Goal: Navigation & Orientation: Locate item on page

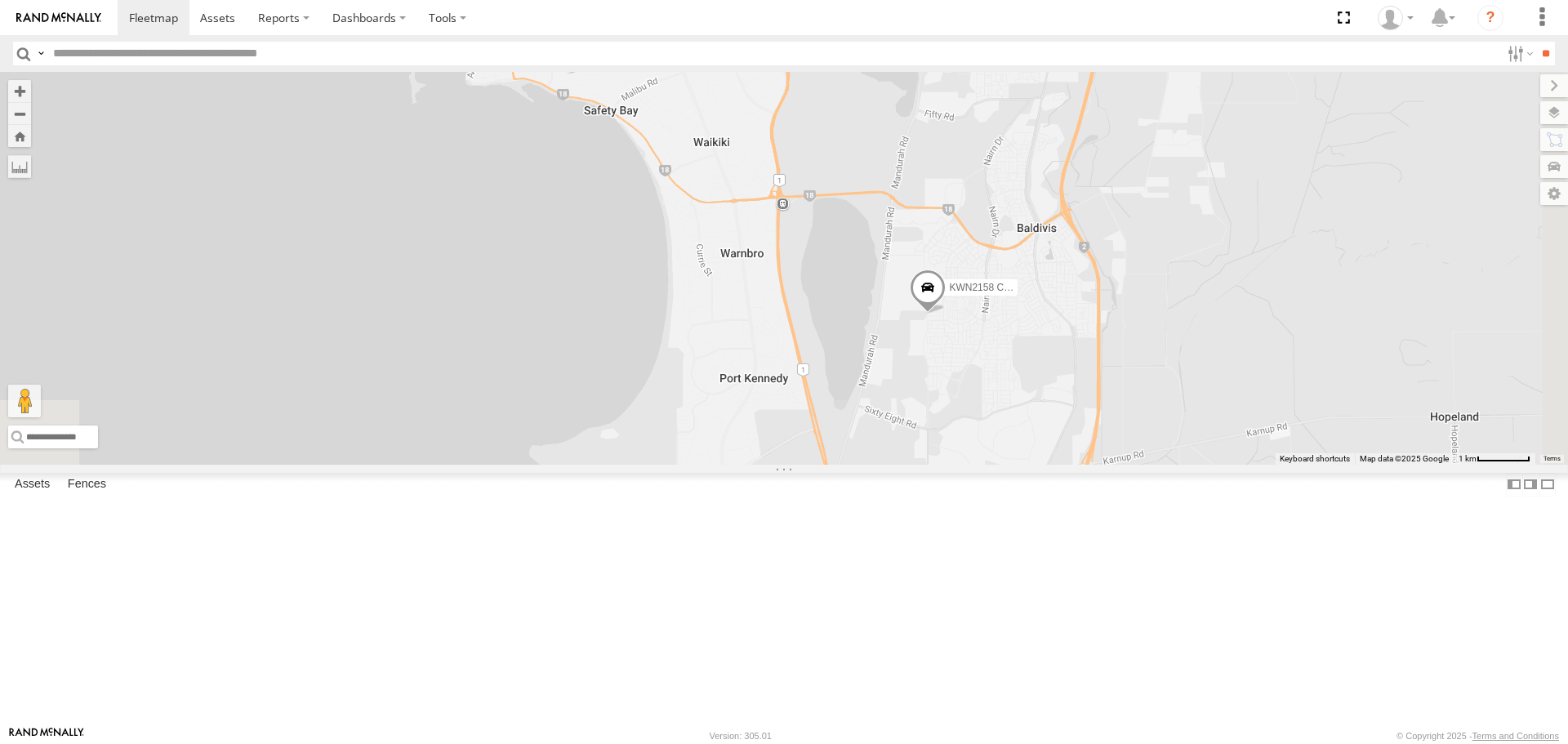
drag, startPoint x: 1145, startPoint y: 573, endPoint x: 877, endPoint y: 274, distance: 401.5
click at [877, 274] on div "1HSS259 Coor.Enviro Plan & Develop 1HRP499 Coor.Enviro.Health KWN5353 CCTV Trai…" at bounding box center [784, 268] width 1568 height 392
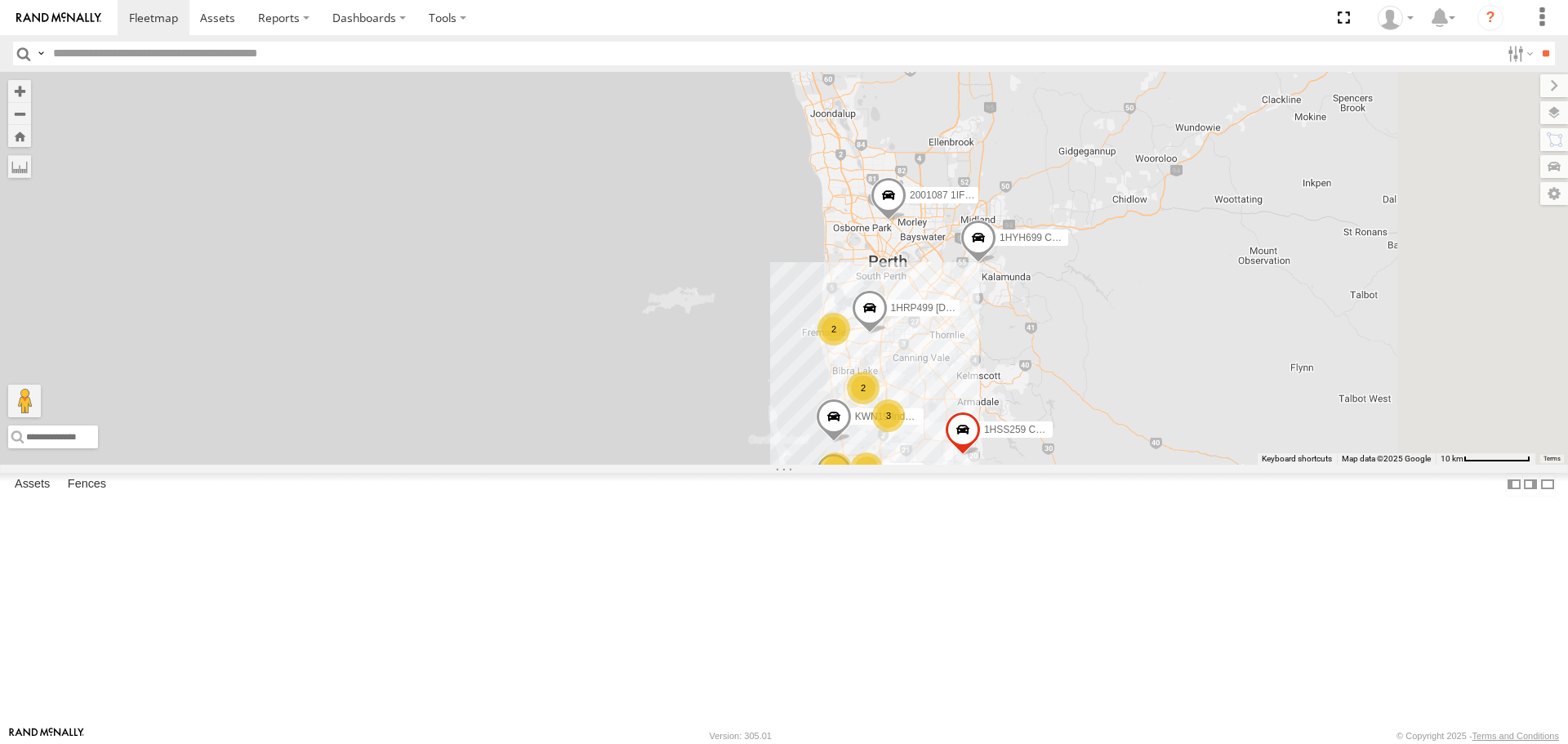
drag, startPoint x: 1131, startPoint y: 461, endPoint x: 1089, endPoint y: 587, distance: 132.8
click at [1089, 464] on div "1HSS259 Coor.Enviro Plan & Develop 1HRP499 Coor.Enviro.Health KWN5353 CCTV Trai…" at bounding box center [784, 268] width 1568 height 392
click at [996, 264] on span at bounding box center [978, 242] width 36 height 44
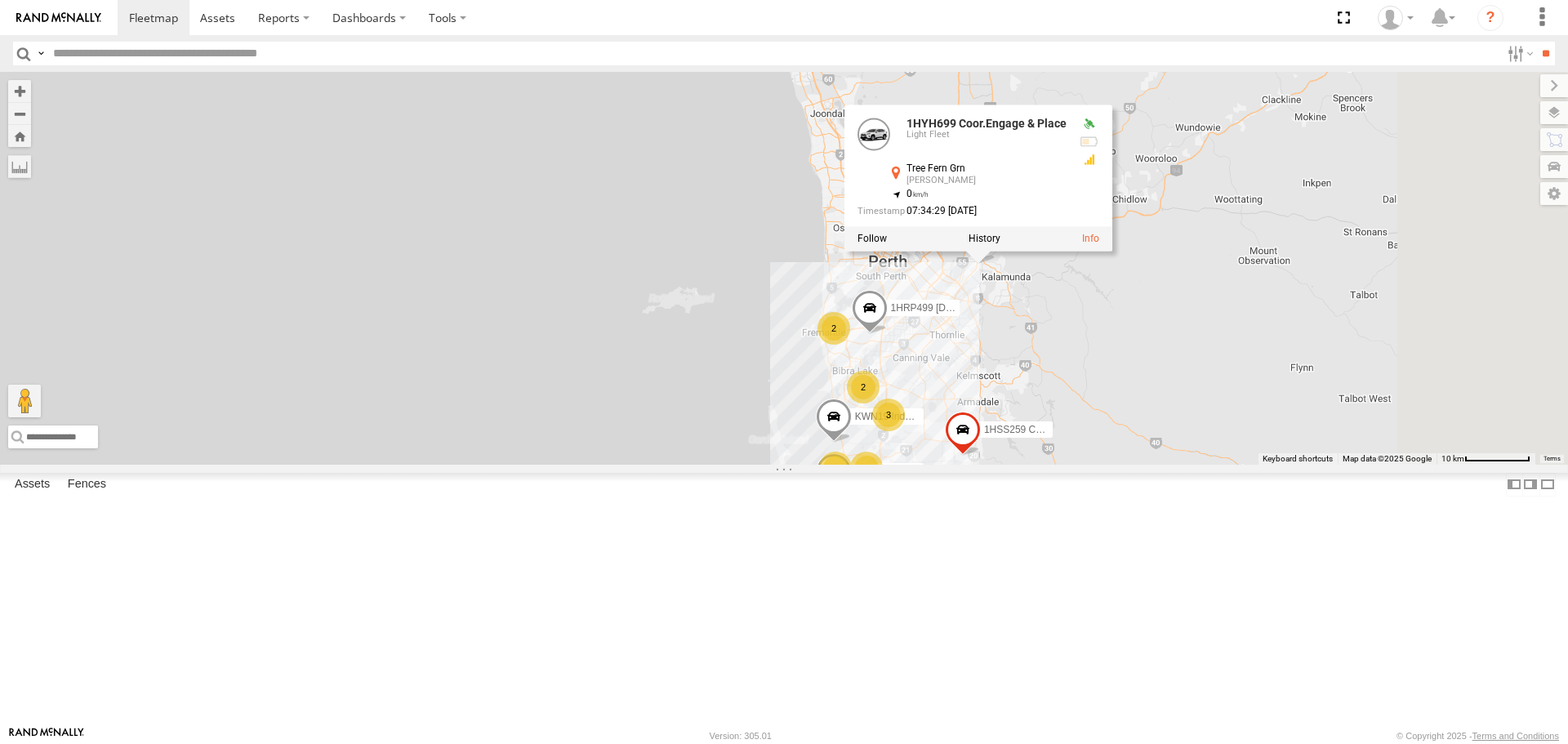
click at [1186, 444] on div "1HSS259 Coor.Enviro Plan & Develop 1HRP499 Coor.Enviro.Health KWN5353 CCTV Trai…" at bounding box center [784, 268] width 1568 height 392
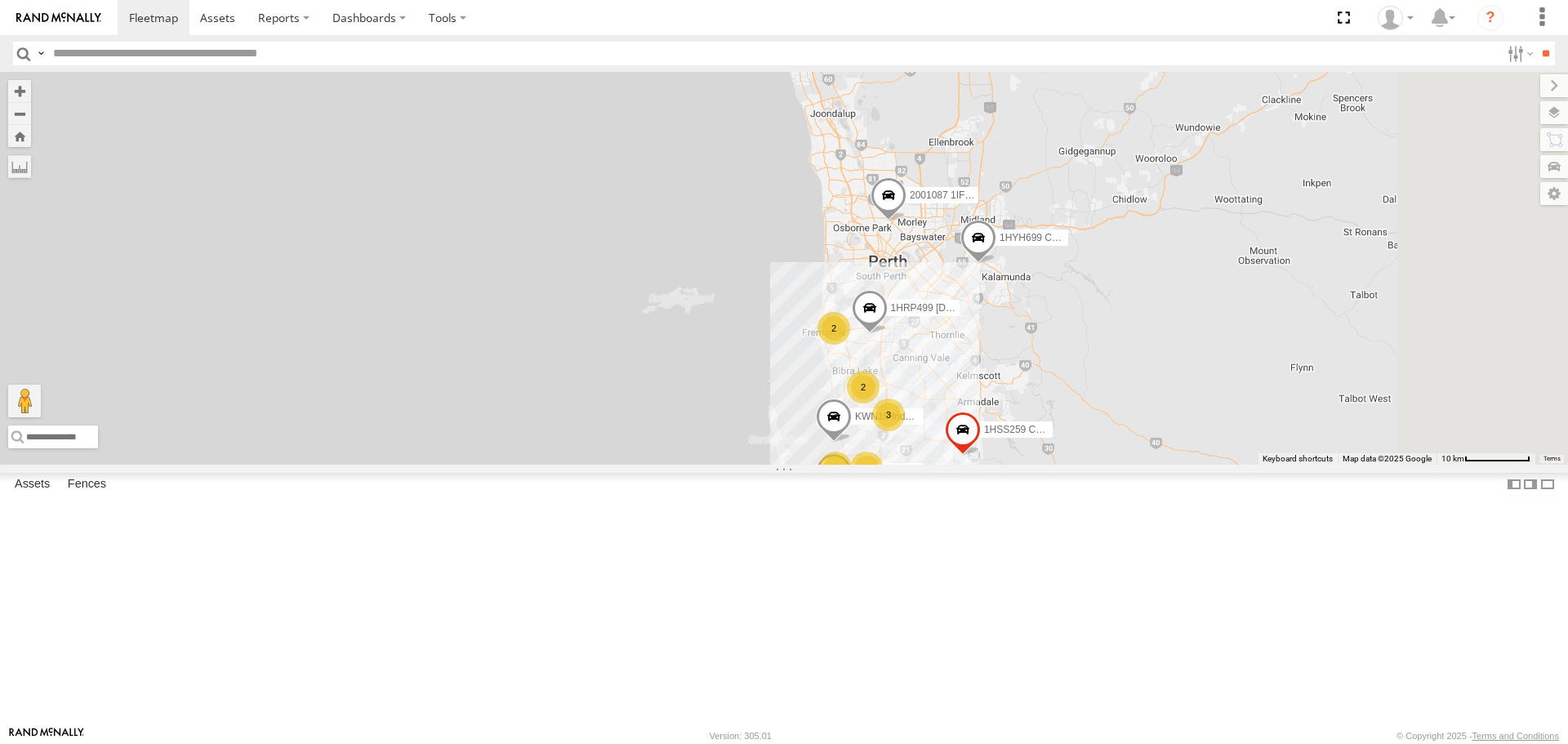
click at [907, 221] on span at bounding box center [888, 199] width 36 height 44
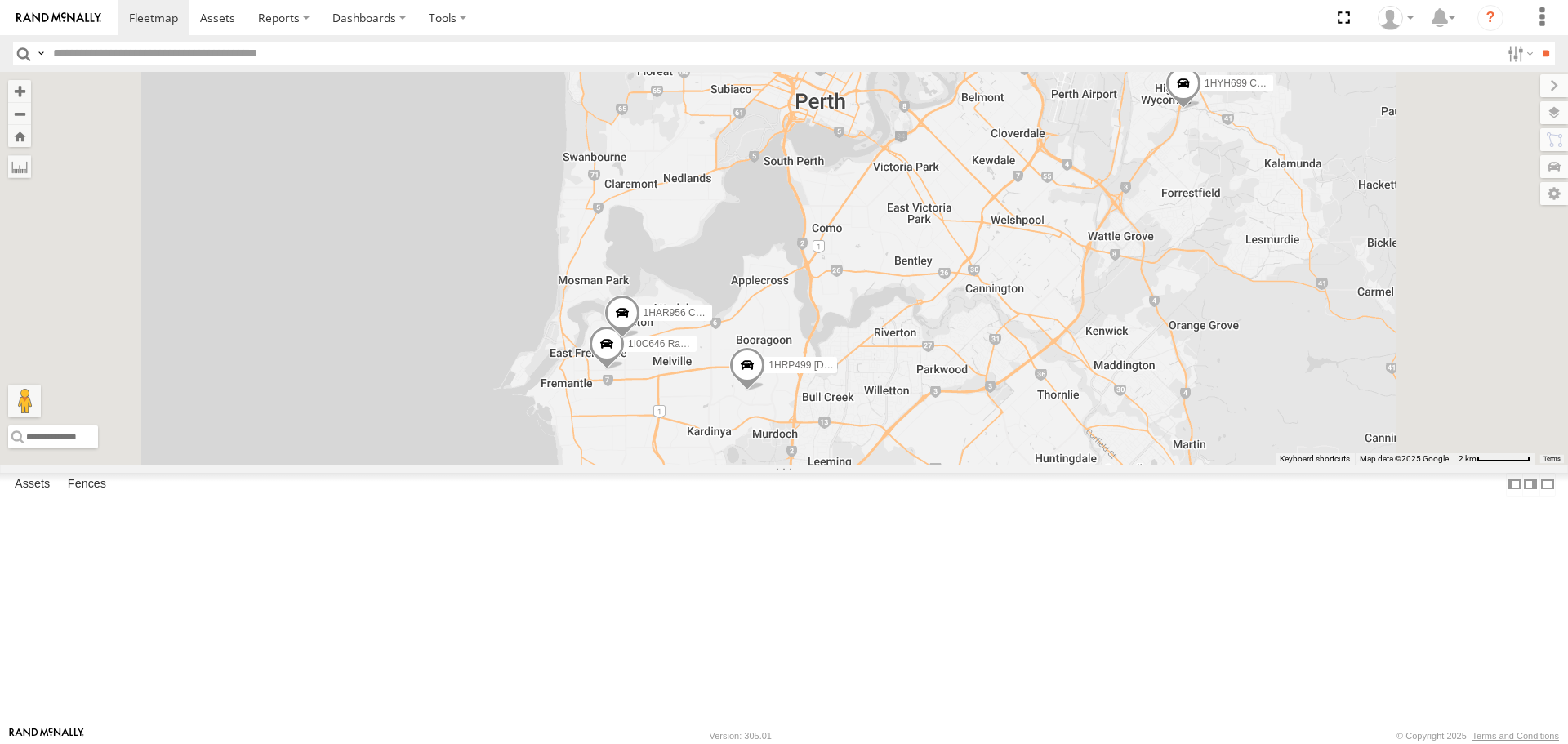
drag, startPoint x: 1103, startPoint y: 555, endPoint x: 1134, endPoint y: 346, distance: 211.3
click at [1134, 346] on div "1HSS259 Coor.Enviro Plan & Develop 1HRP499 Coor.Enviro.Health KWN5353 CCTV Trai…" at bounding box center [784, 268] width 1568 height 392
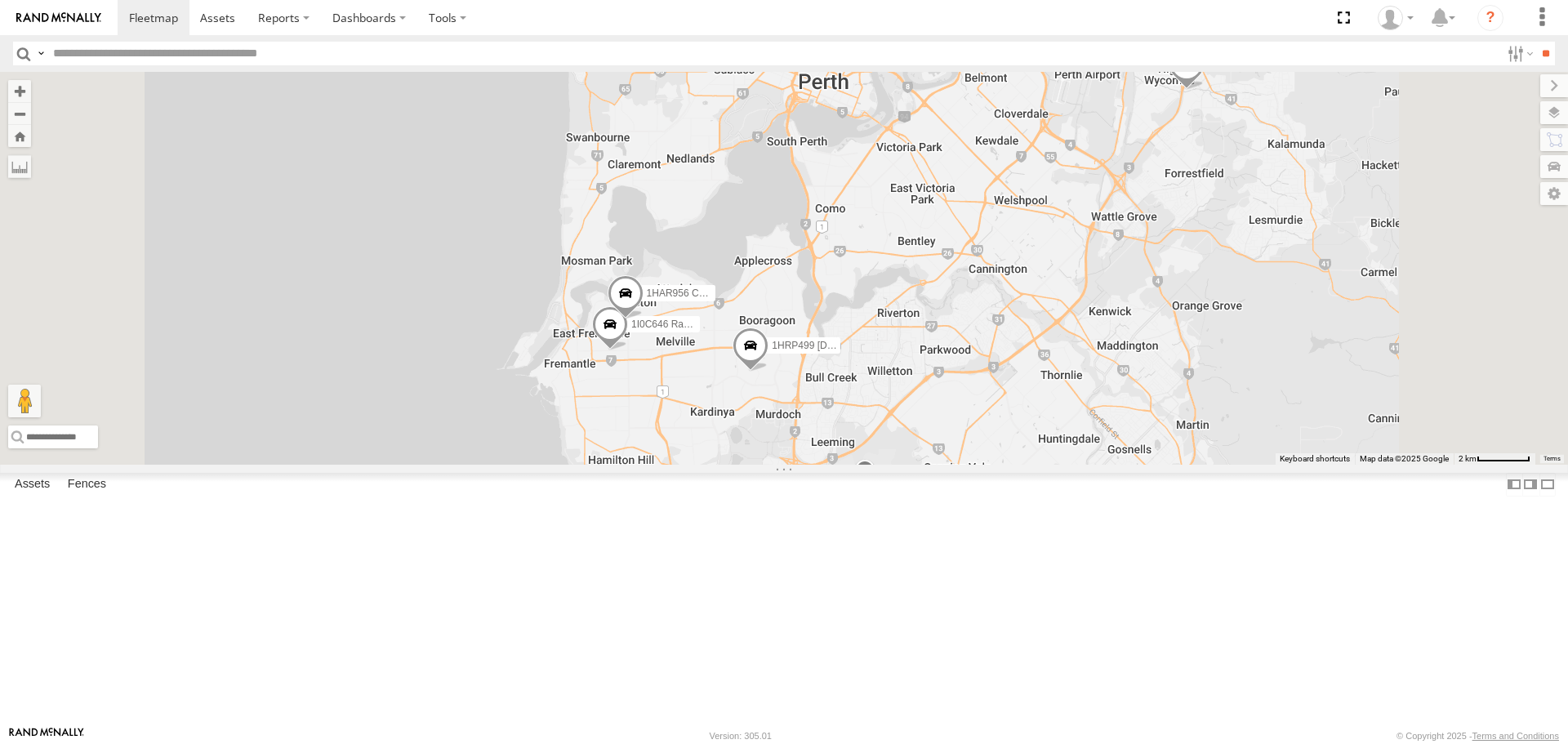
drag, startPoint x: 1051, startPoint y: 504, endPoint x: 1078, endPoint y: 238, distance: 267.4
click at [1078, 247] on div "1HSS259 Coor.Enviro Plan & Develop 1HRP499 Coor.Enviro.Health KWN5353 CCTV Trai…" at bounding box center [784, 268] width 1568 height 392
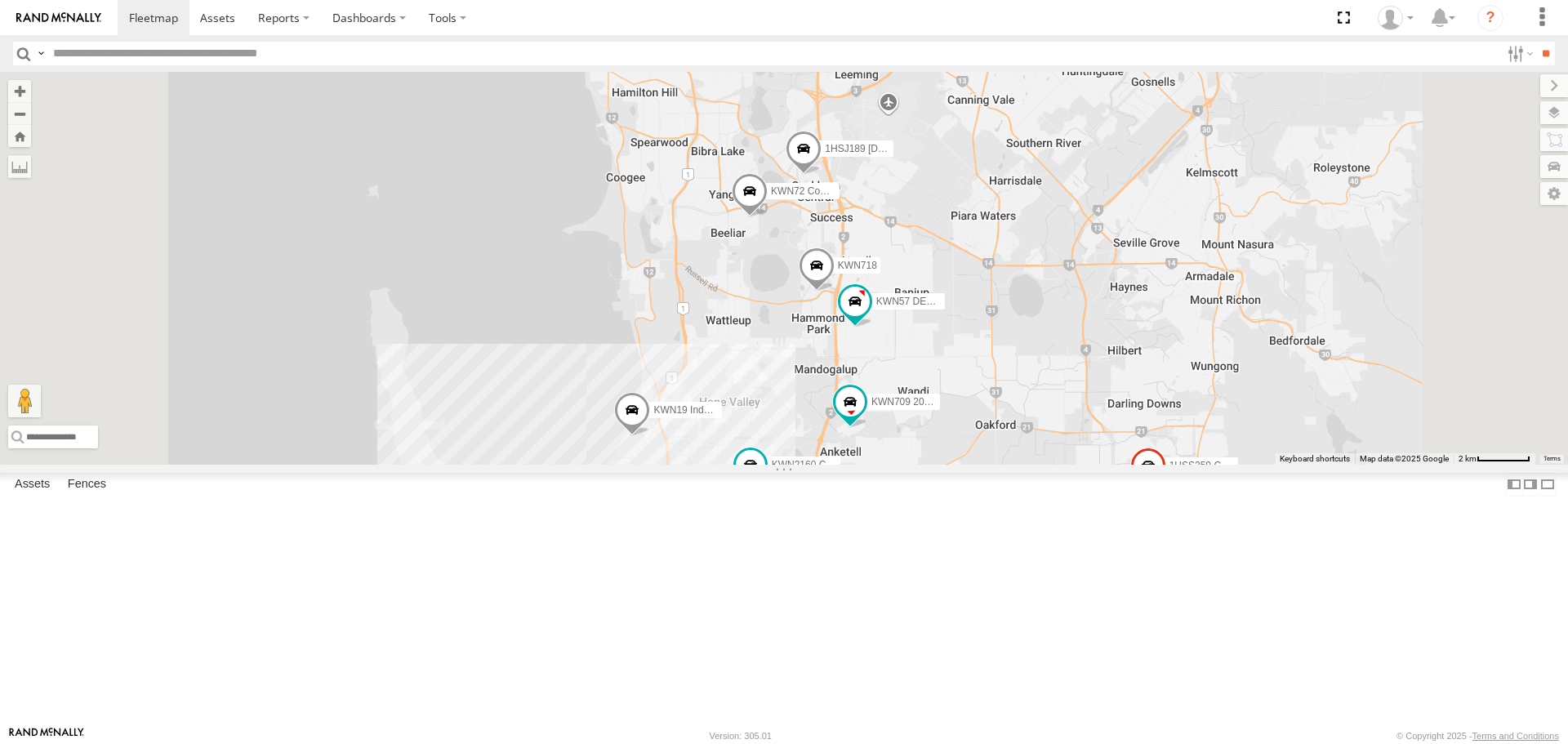
click at [768, 218] on span at bounding box center [750, 196] width 36 height 44
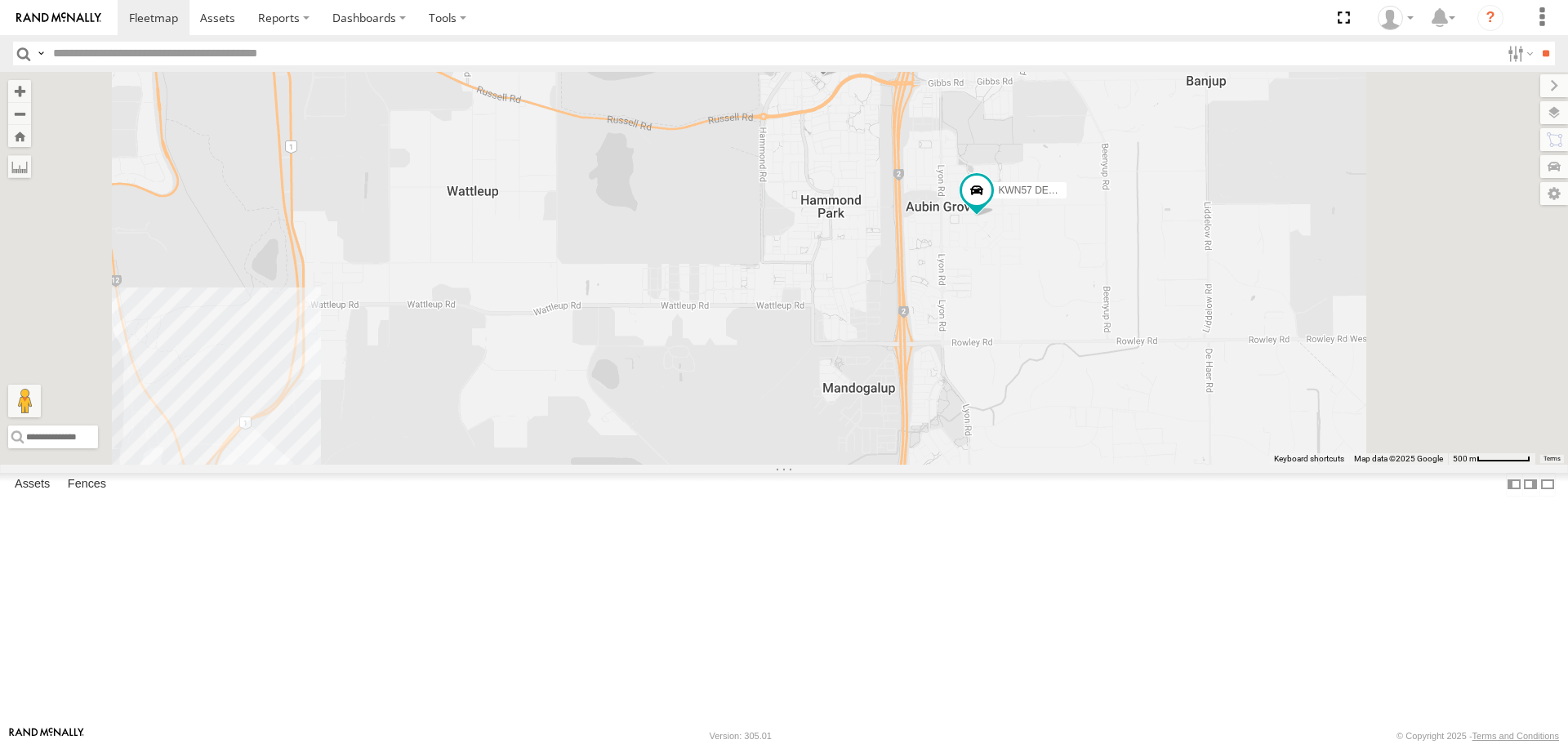
drag, startPoint x: 1218, startPoint y: 497, endPoint x: 1202, endPoint y: 196, distance: 301.4
click at [1199, 201] on div "1HSS259 Coor.Enviro Plan & Develop 1HRP499 Coor.Enviro.Health KWN5353 CCTV Trai…" at bounding box center [784, 268] width 1568 height 392
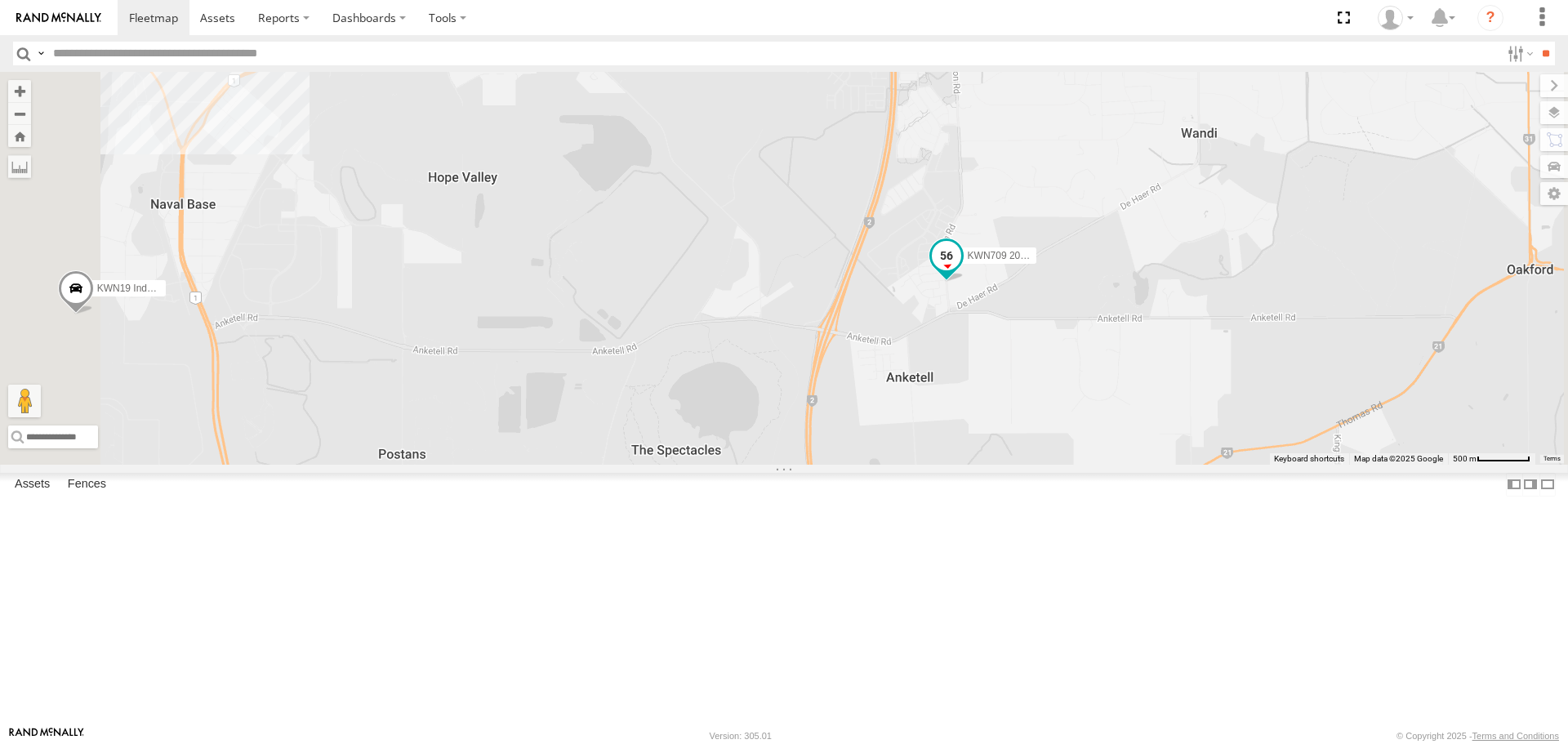
click at [961, 271] on span at bounding box center [946, 255] width 30 height 30
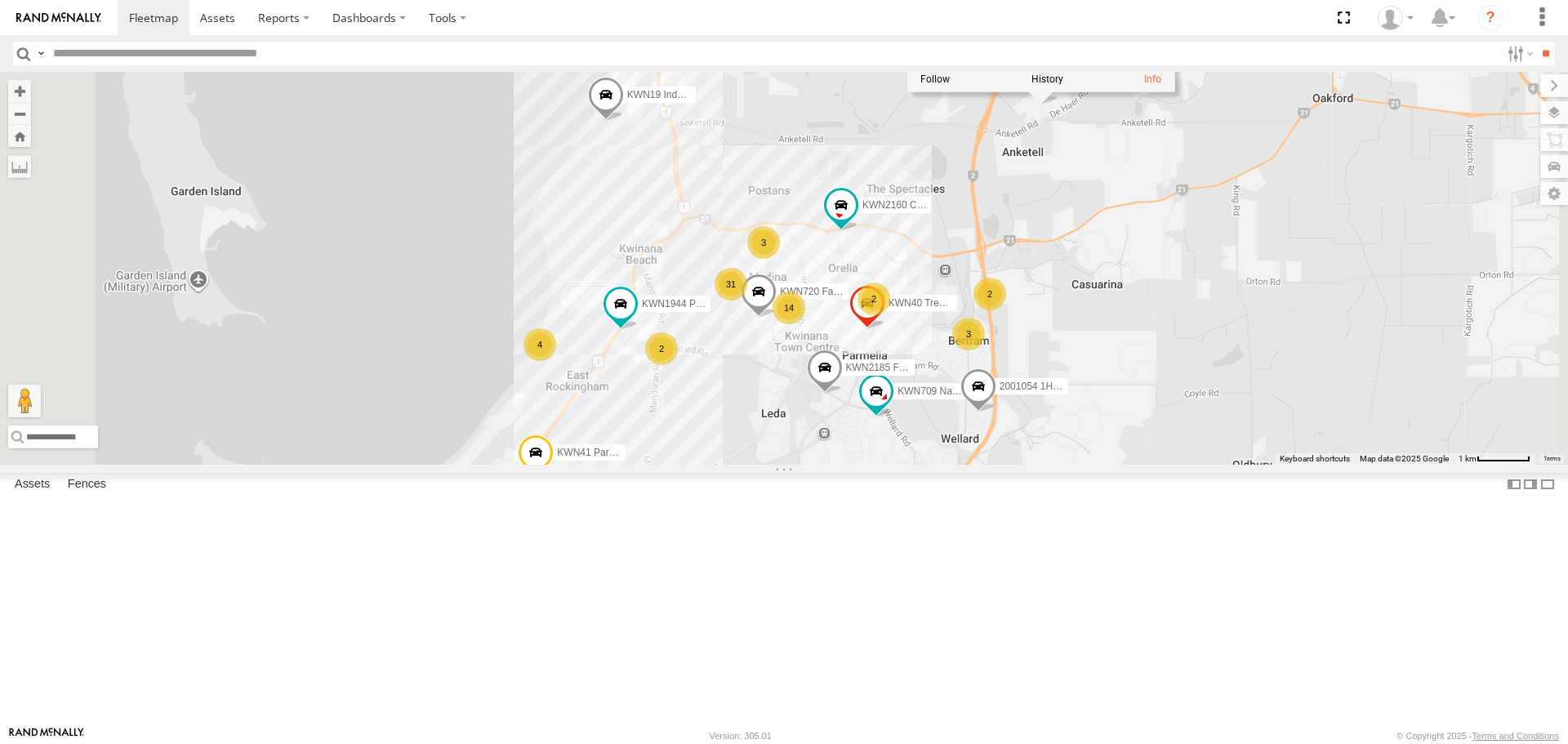
drag, startPoint x: 1055, startPoint y: 552, endPoint x: 1165, endPoint y: 357, distance: 223.9
click at [1165, 357] on div "1HSS259 Coor.Enviro Plan & Develop 1HRP499 Coor.Enviro.Health KWN5353 CCTV Trai…" at bounding box center [784, 268] width 1568 height 392
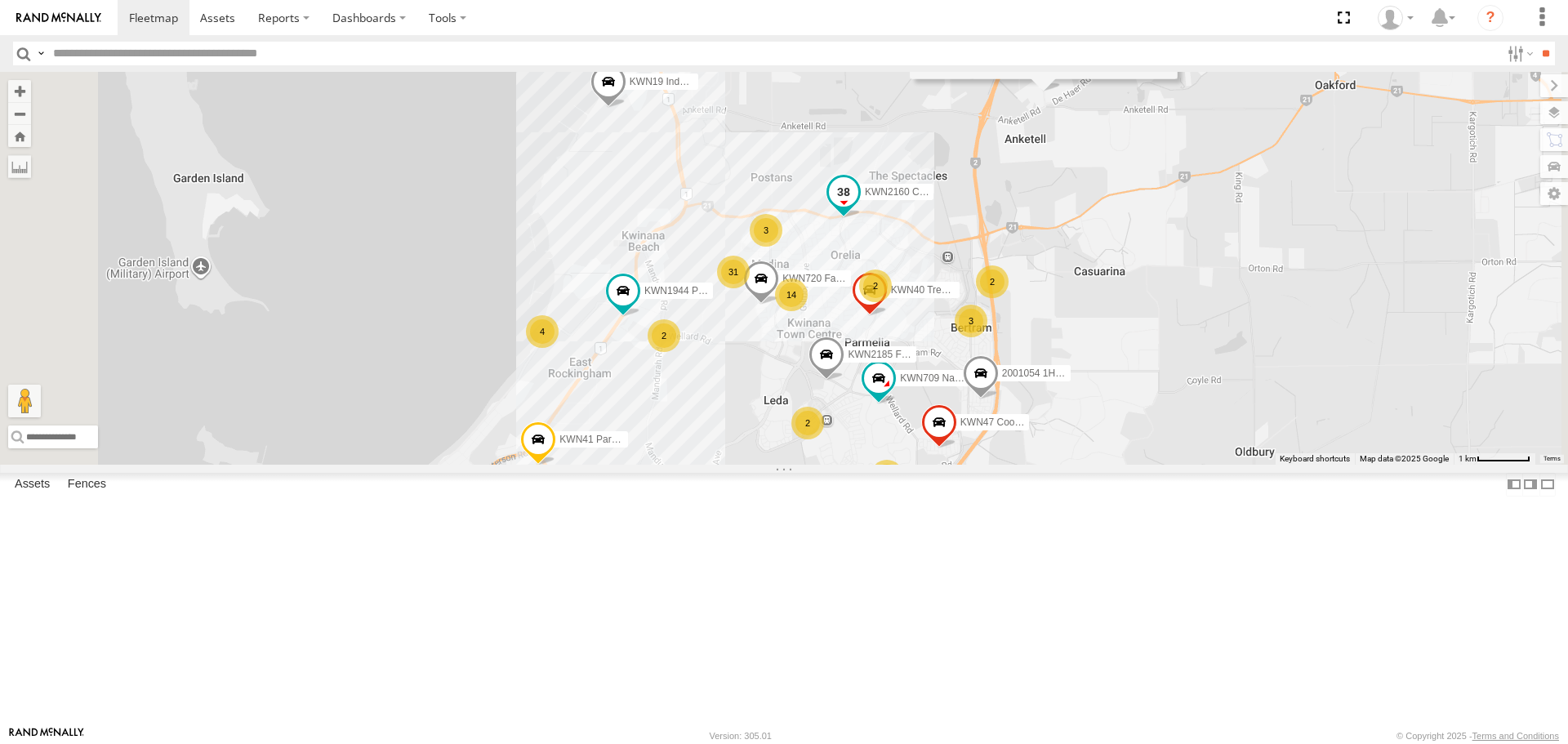
click at [859, 208] on span at bounding box center [843, 193] width 30 height 30
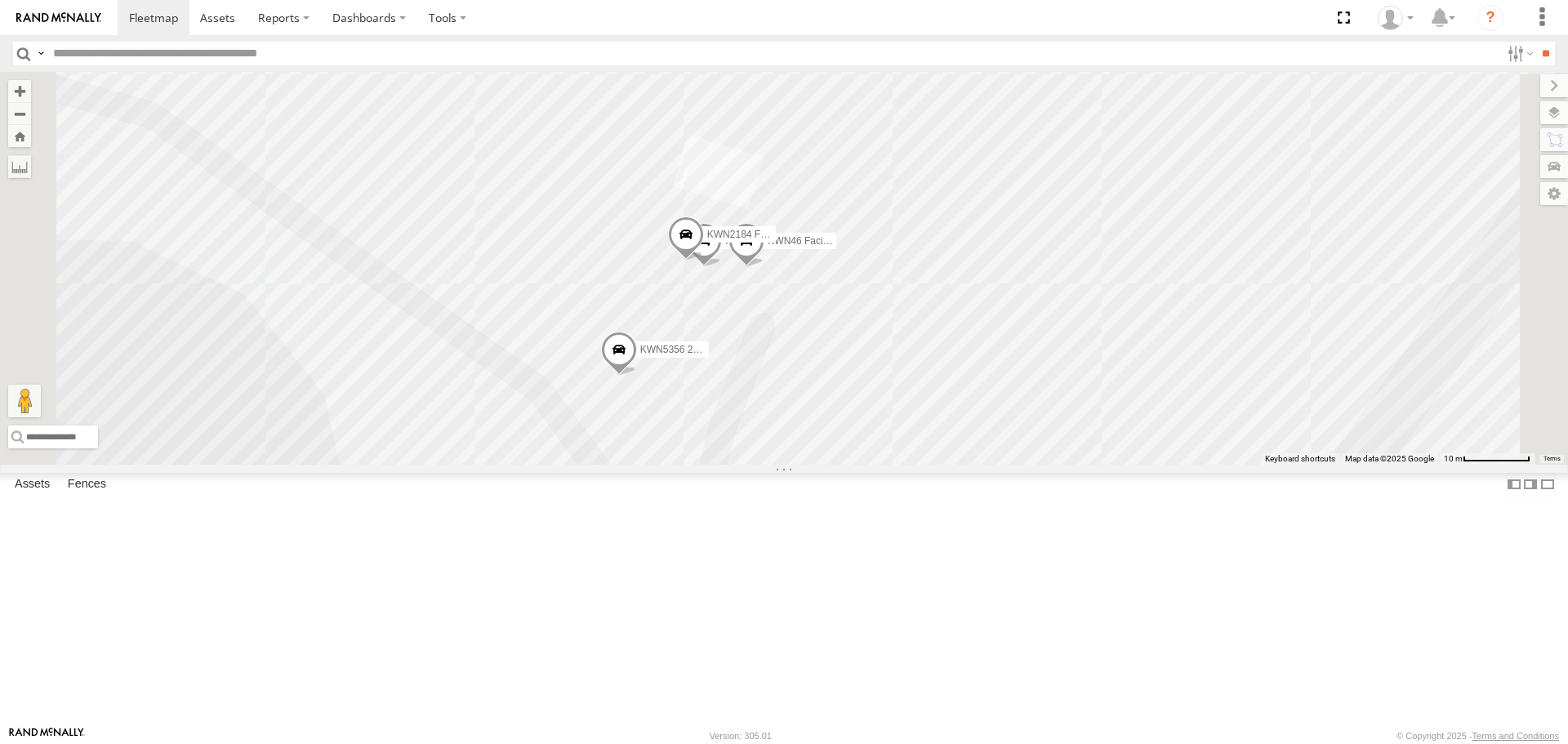
click at [764, 268] on span at bounding box center [747, 246] width 36 height 44
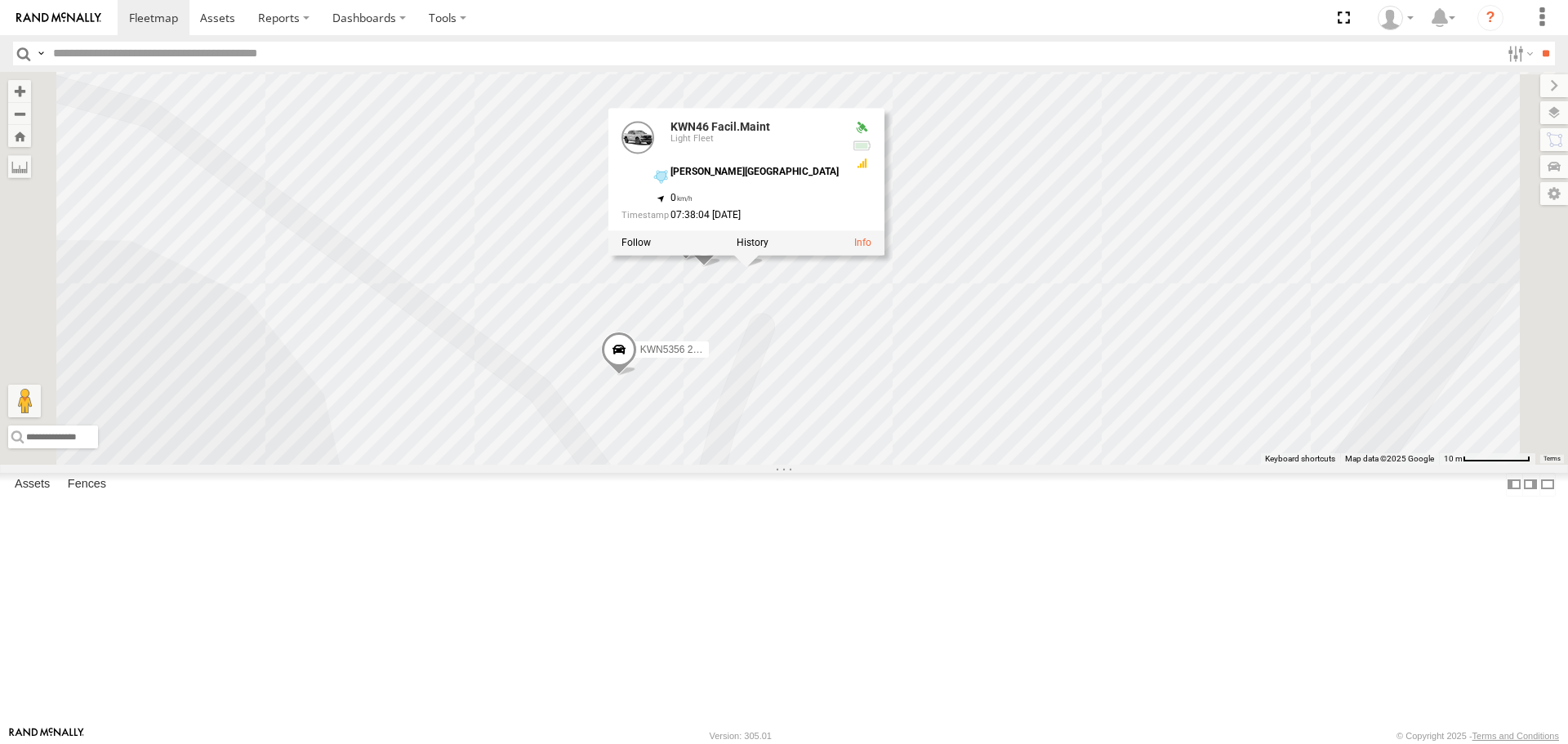
click at [943, 460] on div "1HSS259 Coor.Enviro Plan & Develop 1HRP499 Coor.Enviro.Health KWN5353 CCTV Trai…" at bounding box center [784, 268] width 1568 height 392
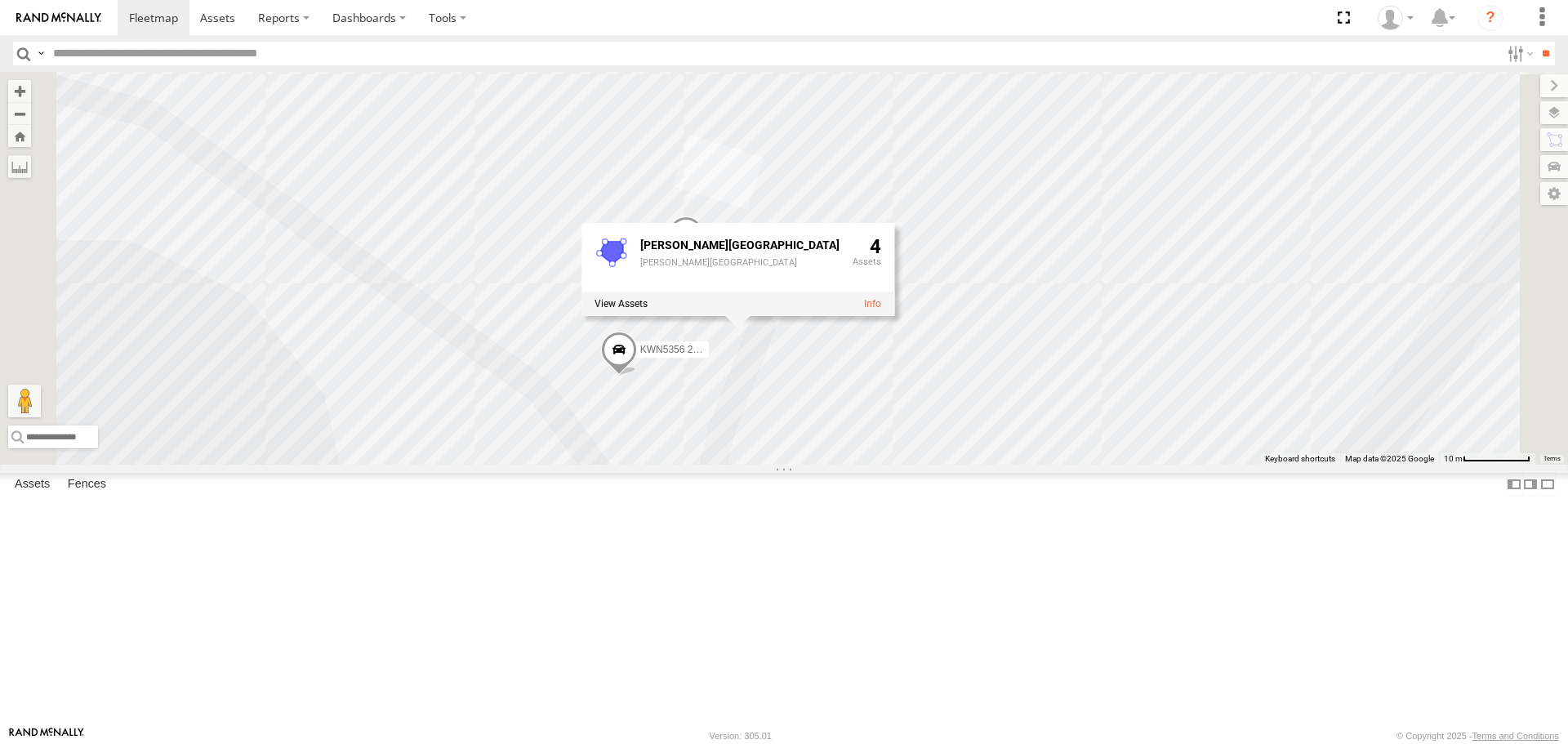
click at [704, 260] on span at bounding box center [686, 238] width 36 height 44
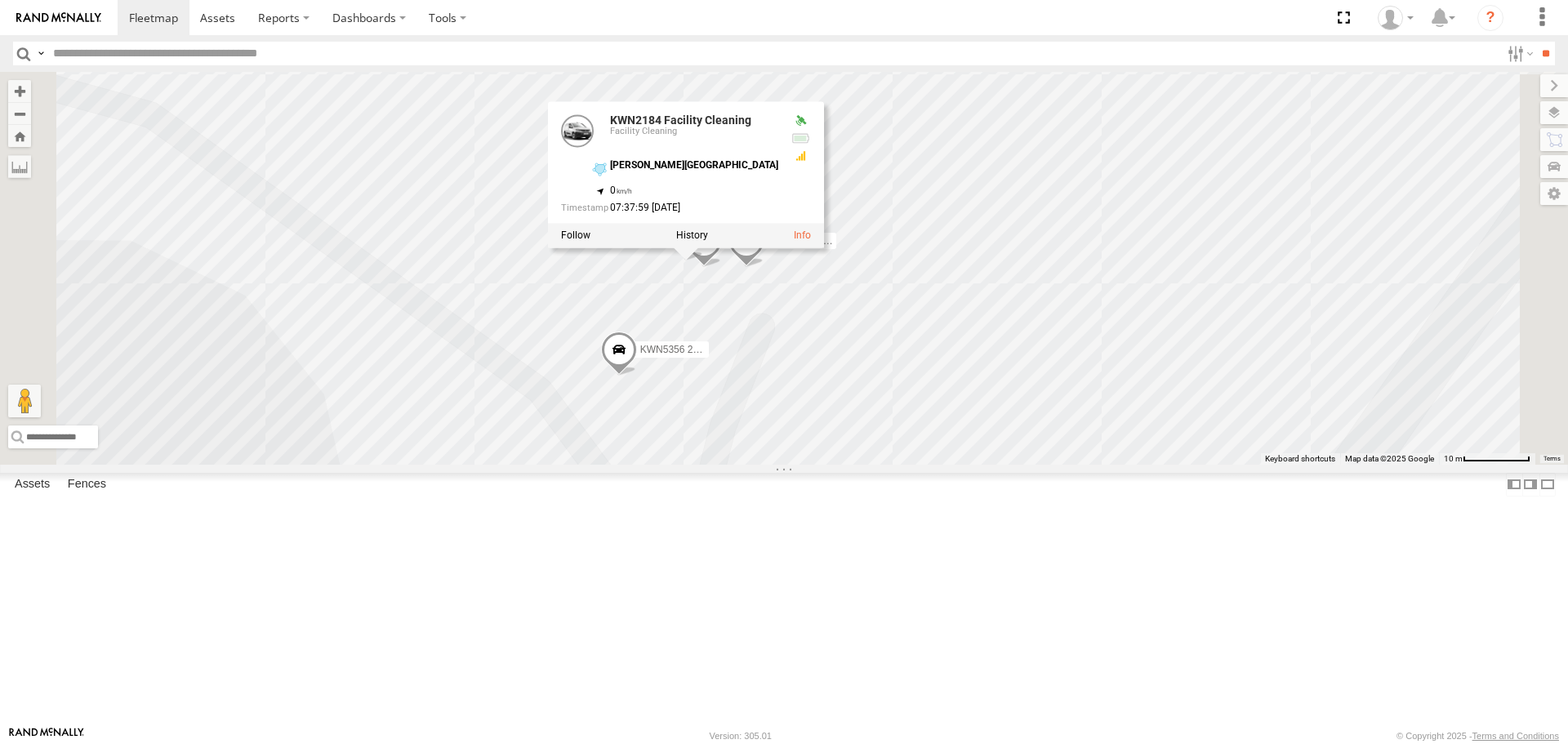
click at [722, 268] on span at bounding box center [704, 246] width 36 height 44
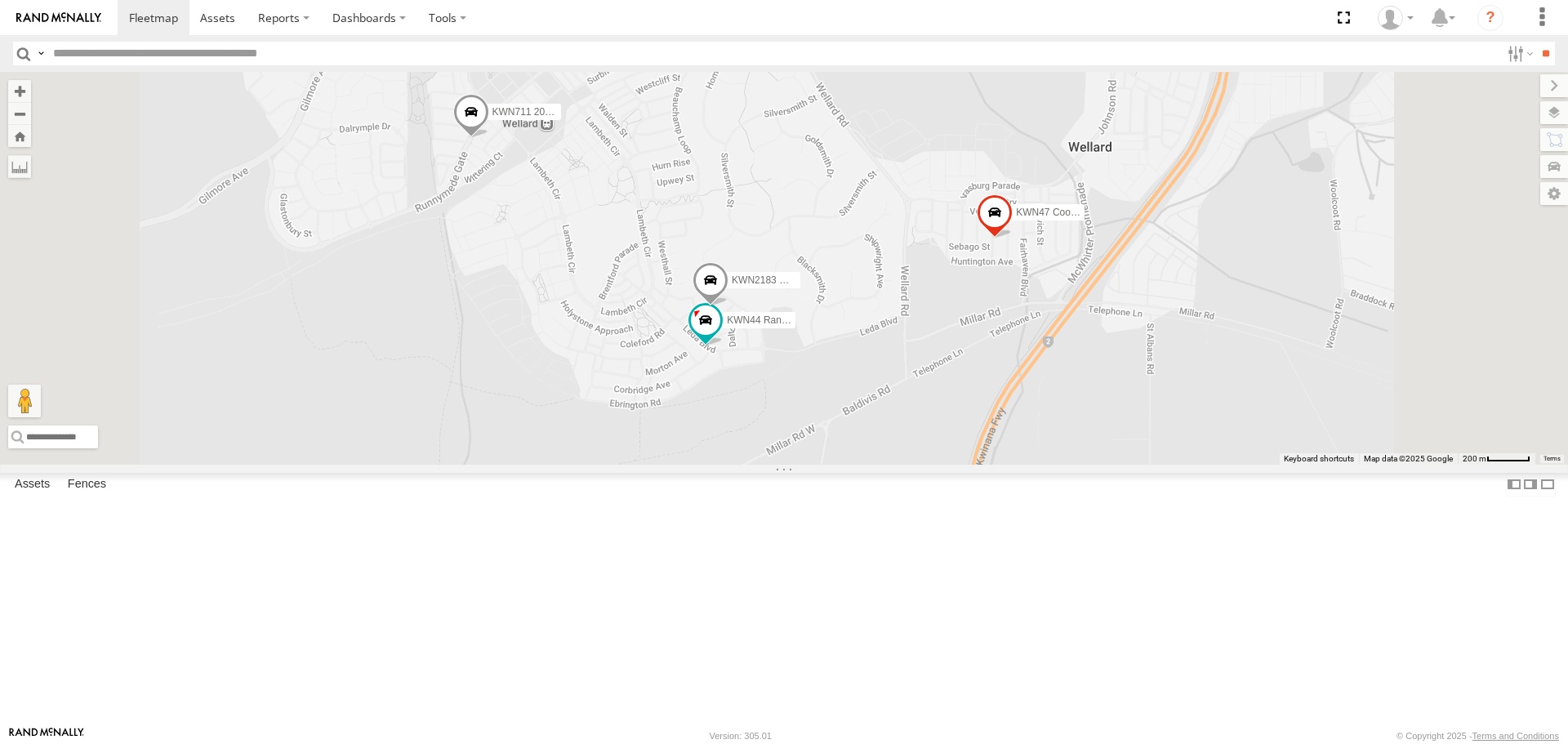
click at [729, 306] on span at bounding box center [710, 284] width 36 height 44
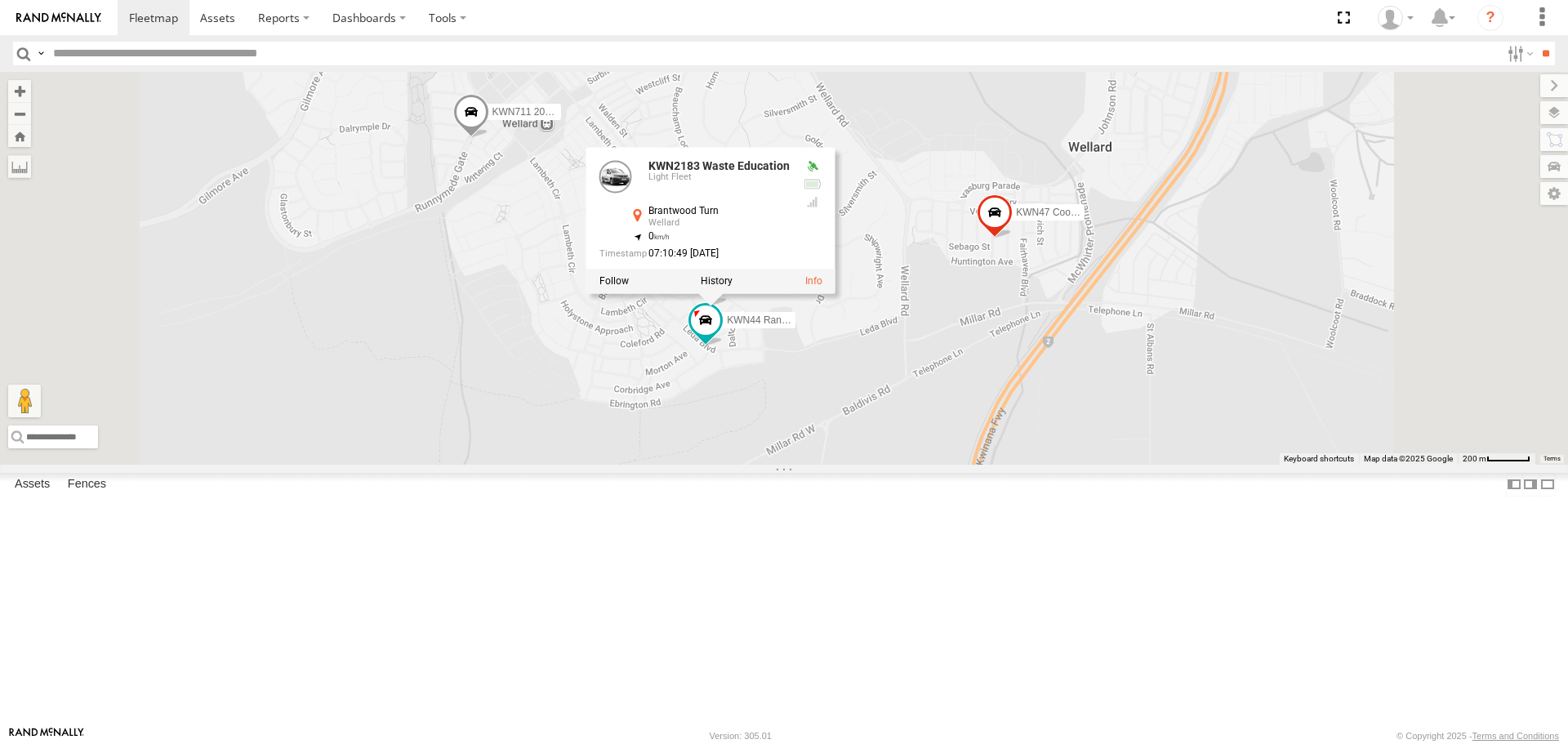
click at [836, 294] on div at bounding box center [711, 282] width 249 height 25
click at [733, 288] on label at bounding box center [717, 281] width 32 height 11
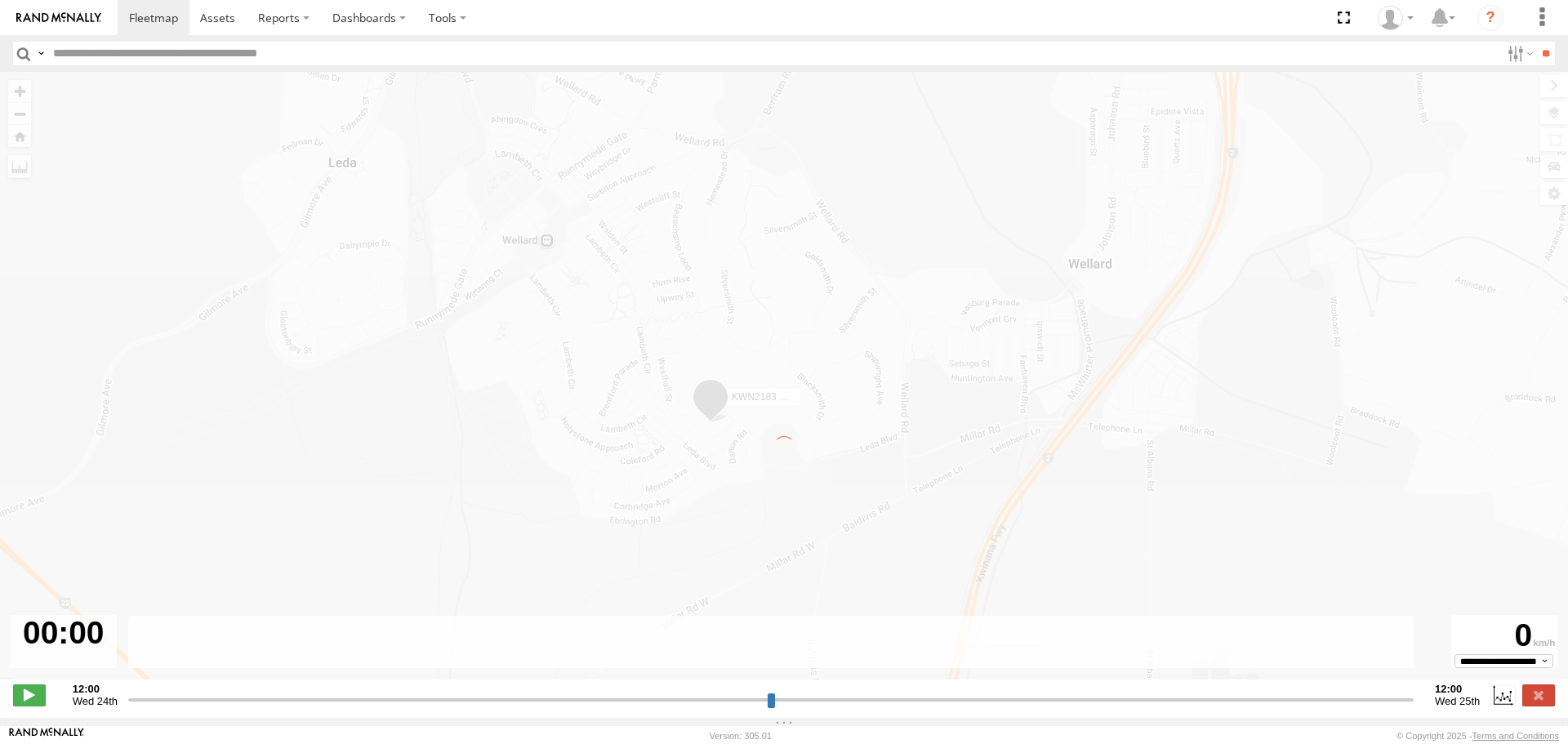
type input "**********"
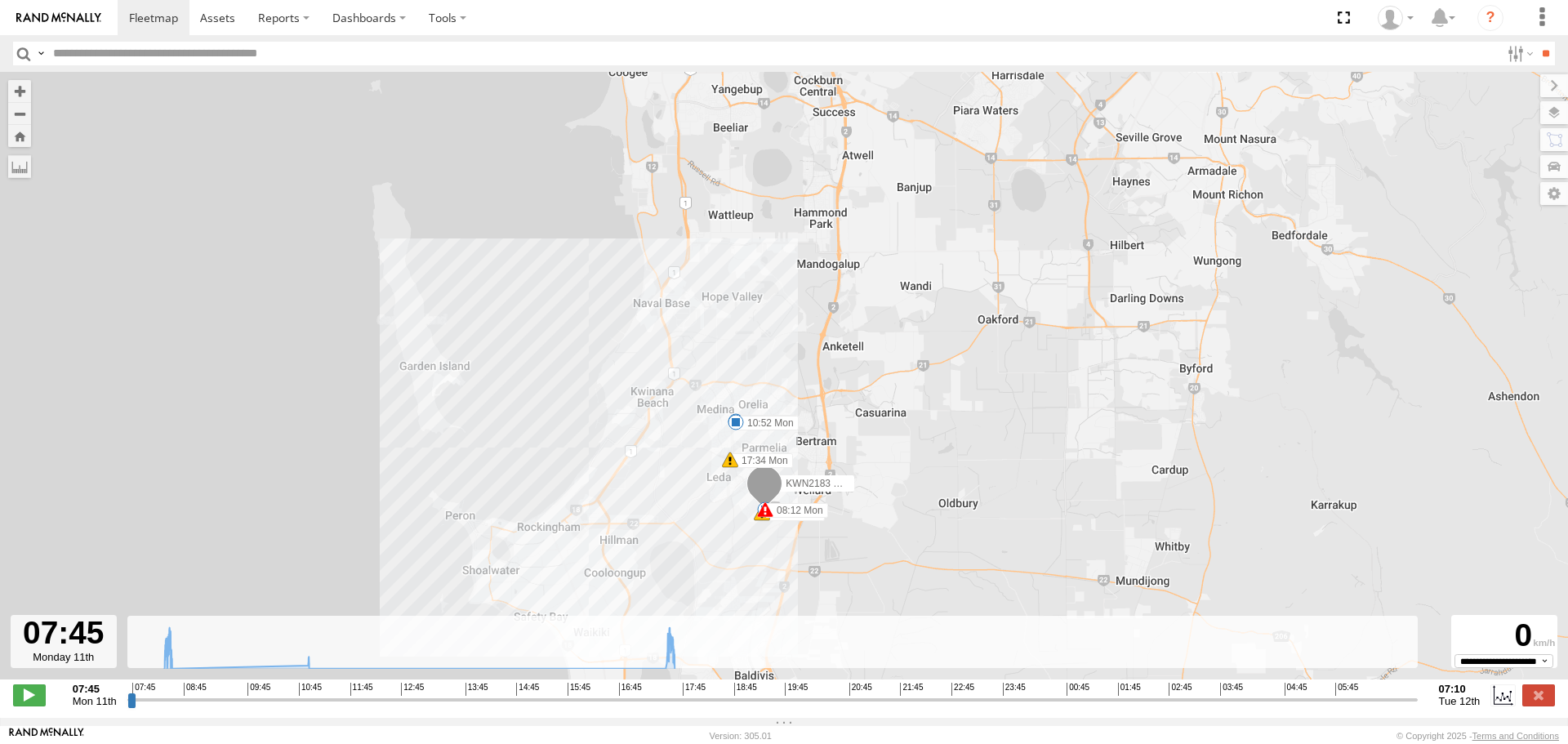
click at [24, 57] on input "button" at bounding box center [23, 53] width 21 height 24
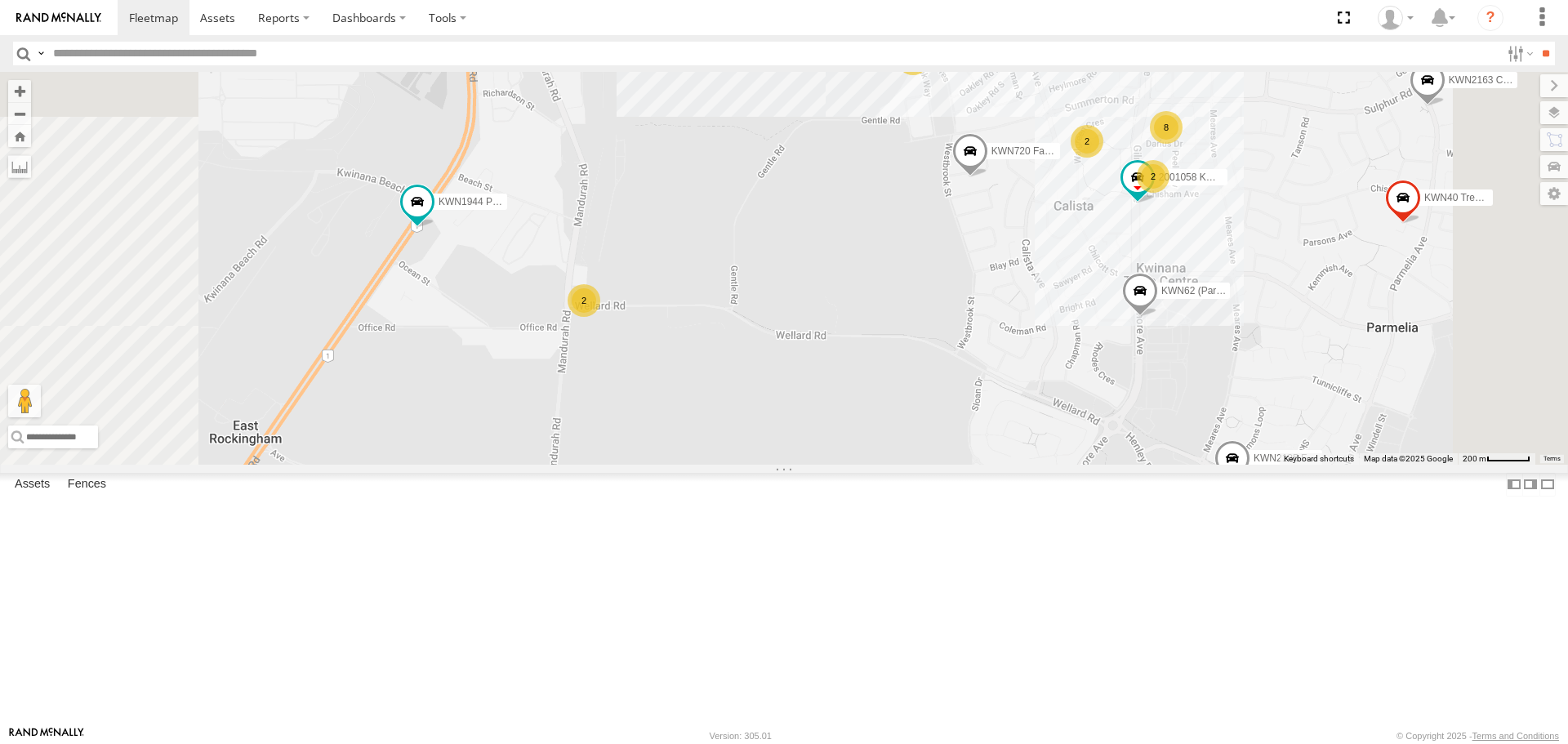
click at [1158, 317] on span at bounding box center [1140, 295] width 36 height 44
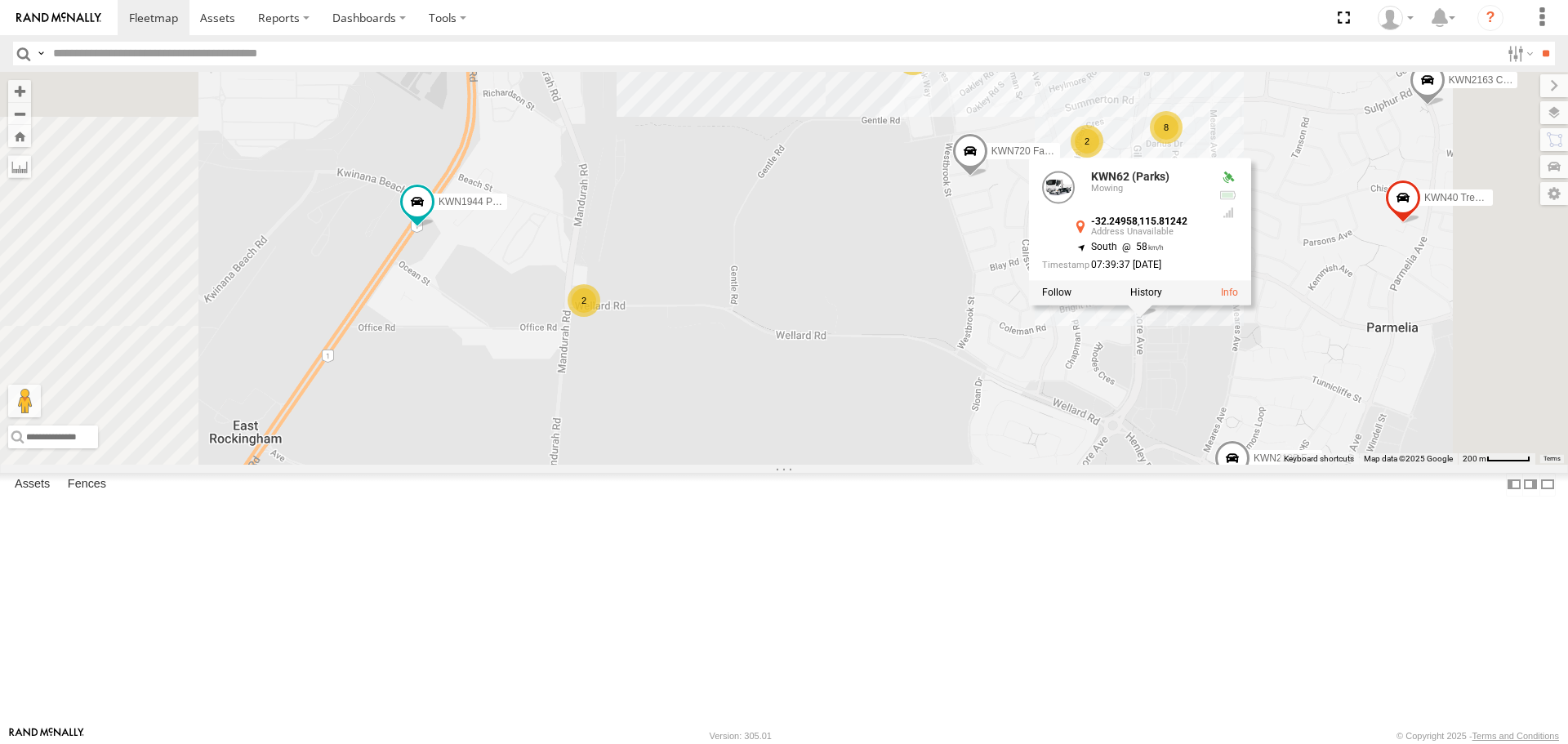
click at [1330, 464] on div "2001021 1HRP487 Toyota Admin 1HSS259 Coor.Enviro Plan & Develop 1HRP499 Coor.En…" at bounding box center [784, 268] width 1568 height 392
